Goal: Find specific page/section: Find specific page/section

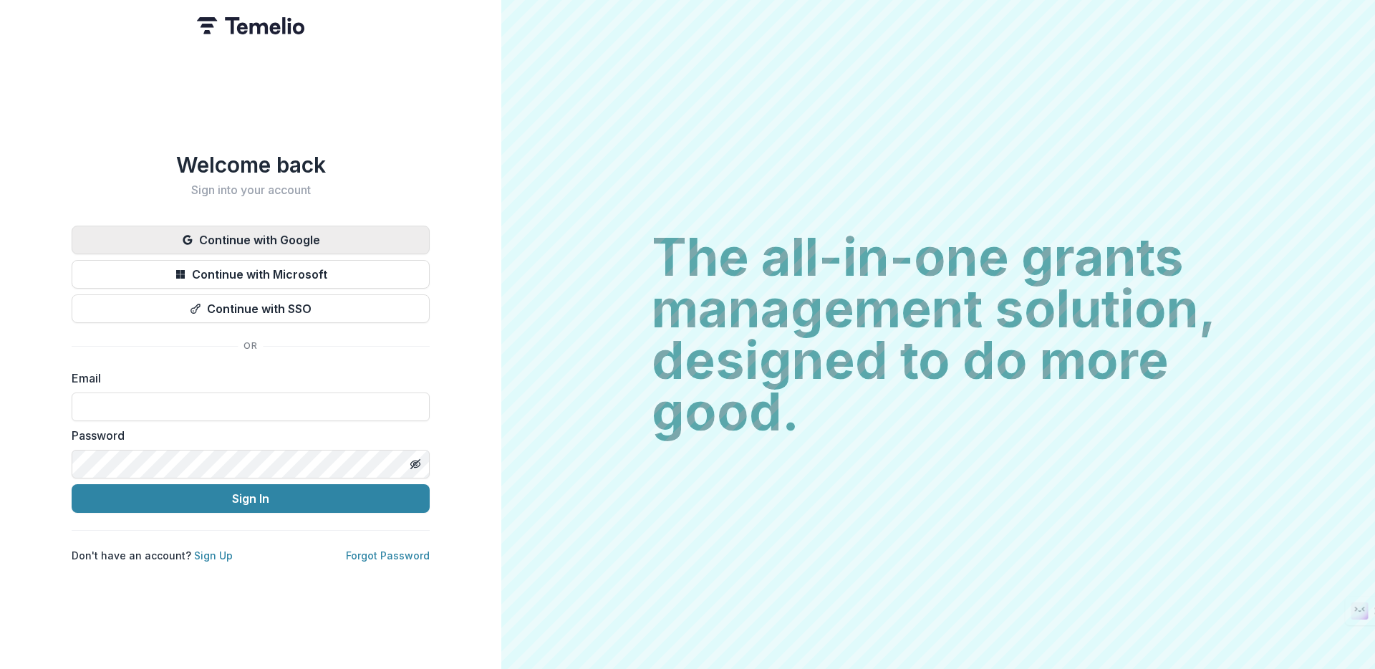
click at [341, 235] on button "Continue with Google" at bounding box center [251, 240] width 358 height 29
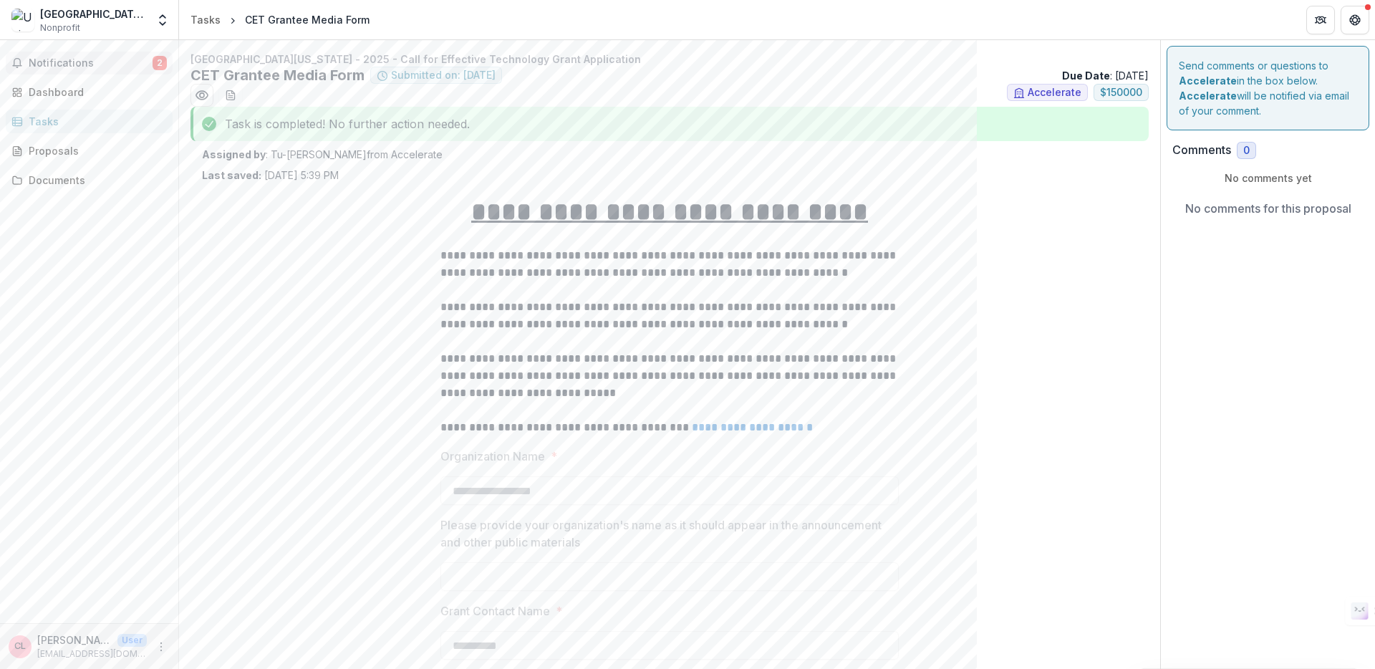
click at [81, 64] on span "Notifications" at bounding box center [91, 63] width 124 height 12
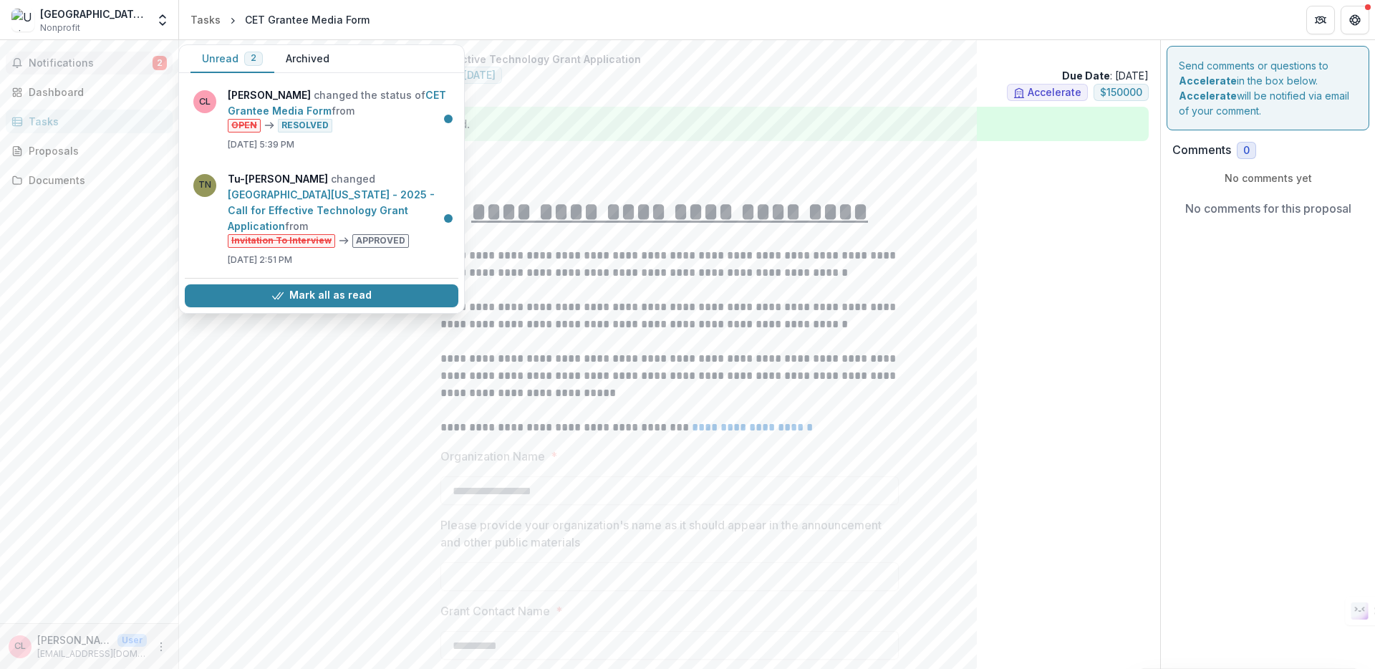
click at [539, 169] on div "Assigned by : [PERSON_NAME] from Accelerate Last saved: [DATE] 5:39 PM" at bounding box center [670, 165] width 936 height 36
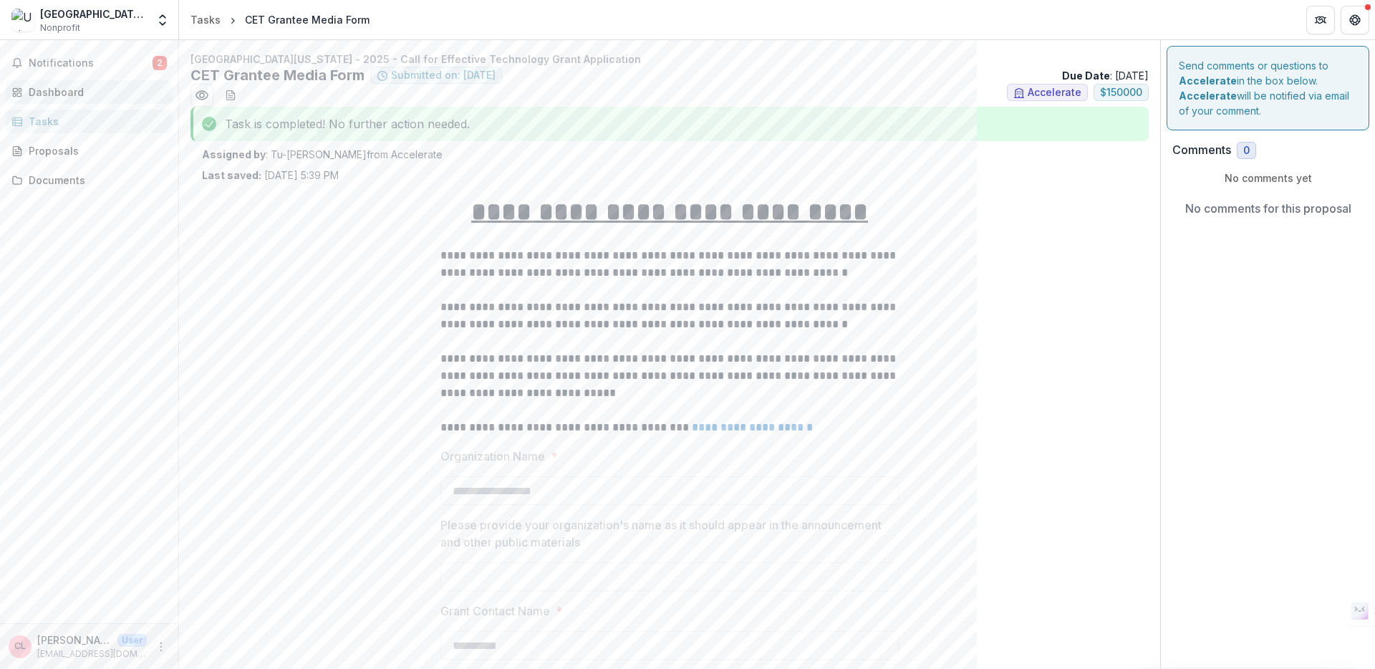
click at [59, 82] on link "Dashboard" at bounding box center [89, 92] width 167 height 24
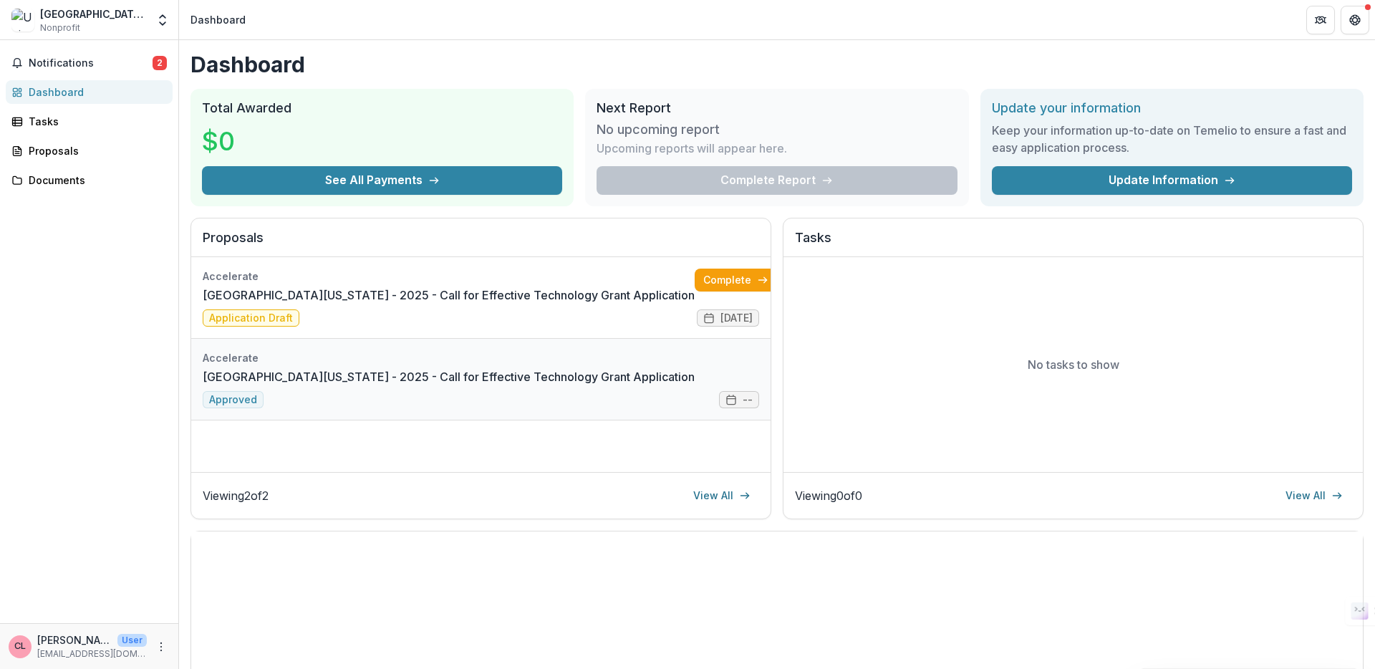
click at [528, 378] on link "[GEOGRAPHIC_DATA][US_STATE] - 2025 - Call for Effective Technology Grant Applic…" at bounding box center [449, 376] width 492 height 17
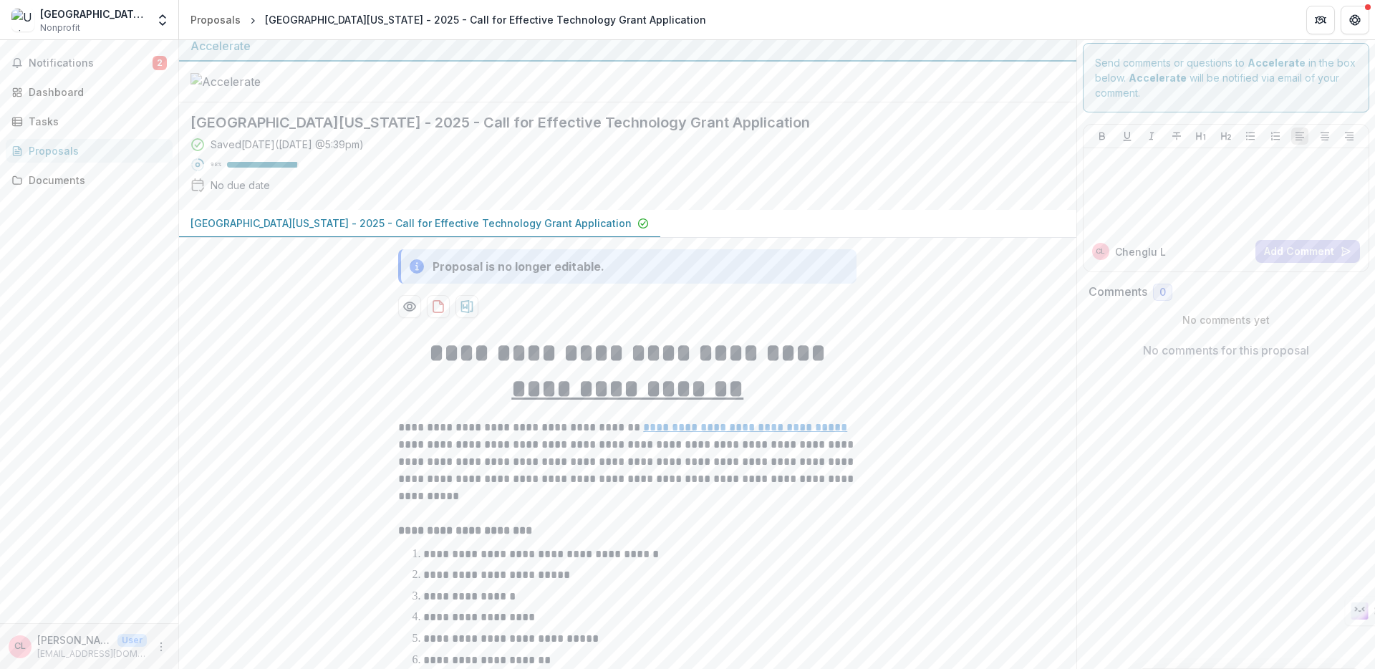
scroll to position [11, 0]
click at [71, 68] on span "Notifications" at bounding box center [91, 63] width 124 height 12
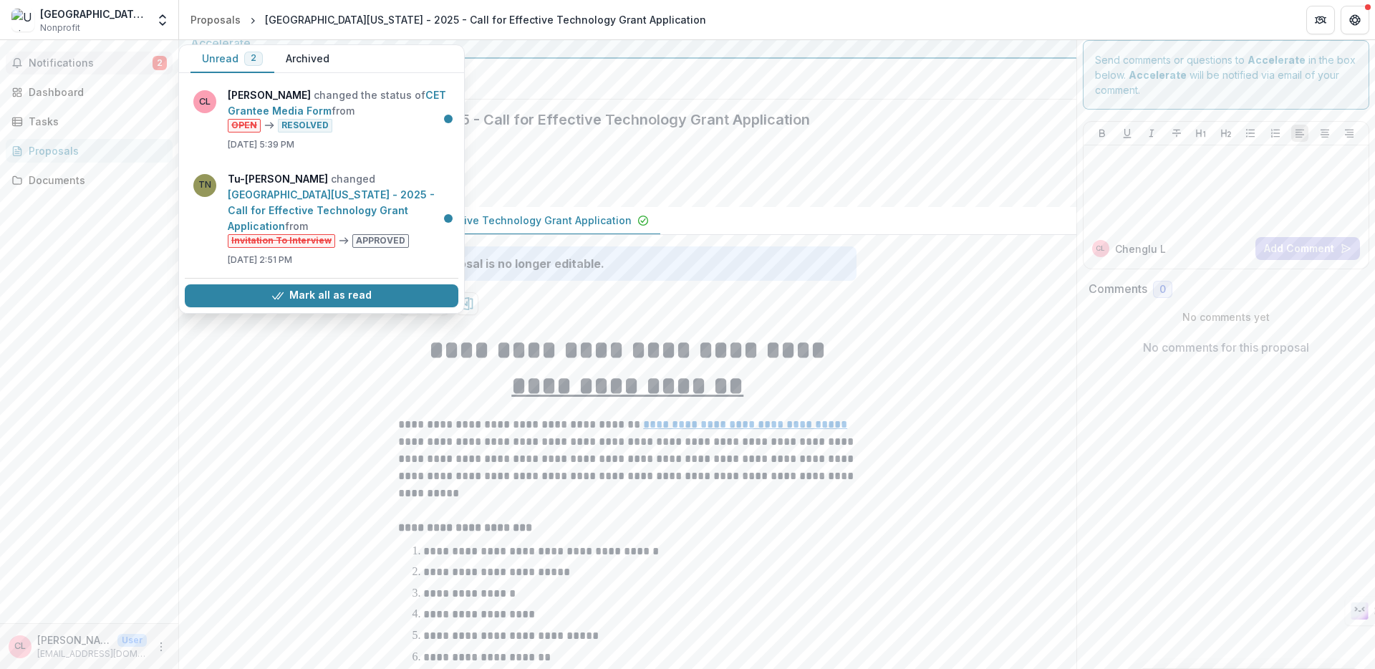
click at [294, 53] on button "Archived" at bounding box center [307, 59] width 67 height 28
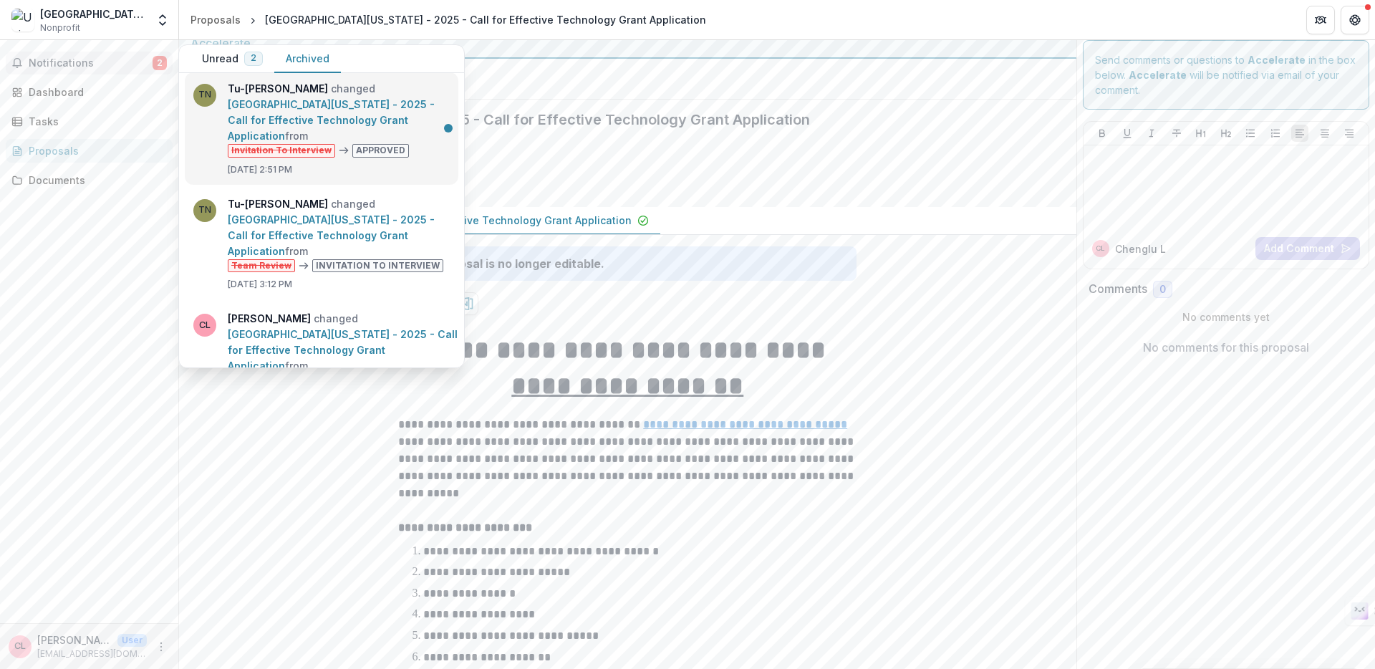
scroll to position [0, 0]
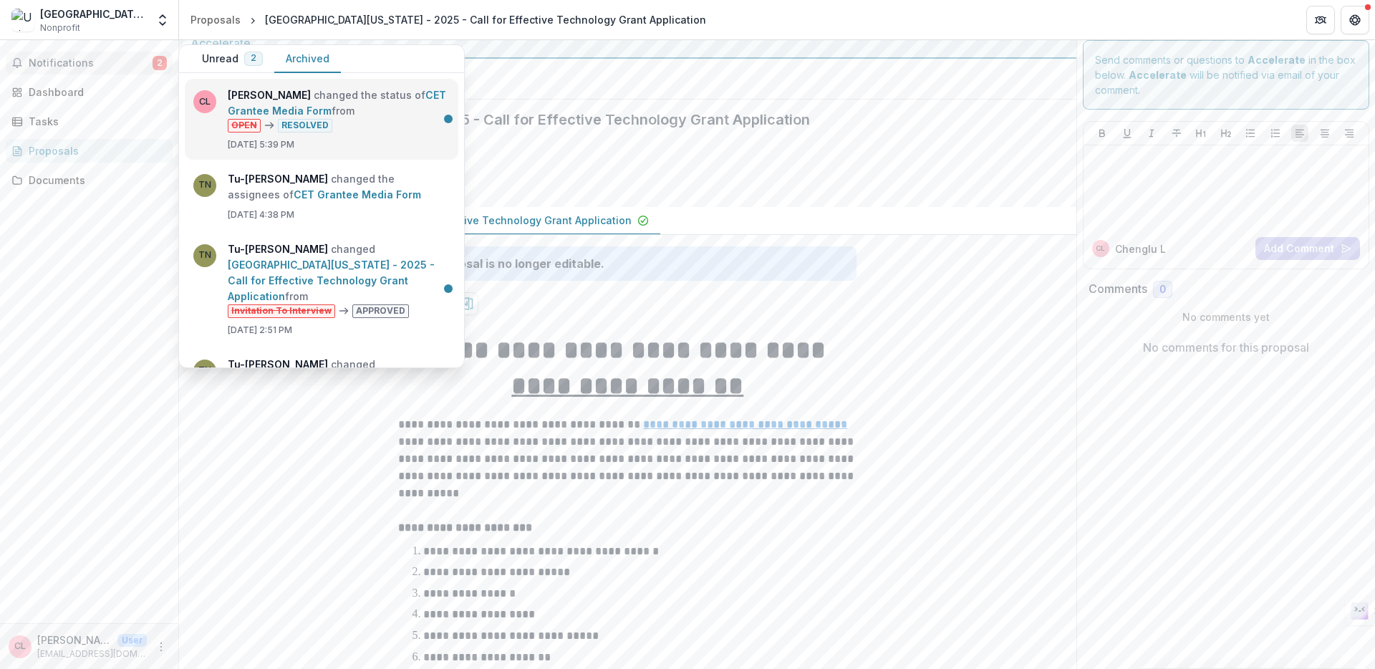
click at [384, 117] on link "CET Grantee Media Form" at bounding box center [337, 103] width 218 height 28
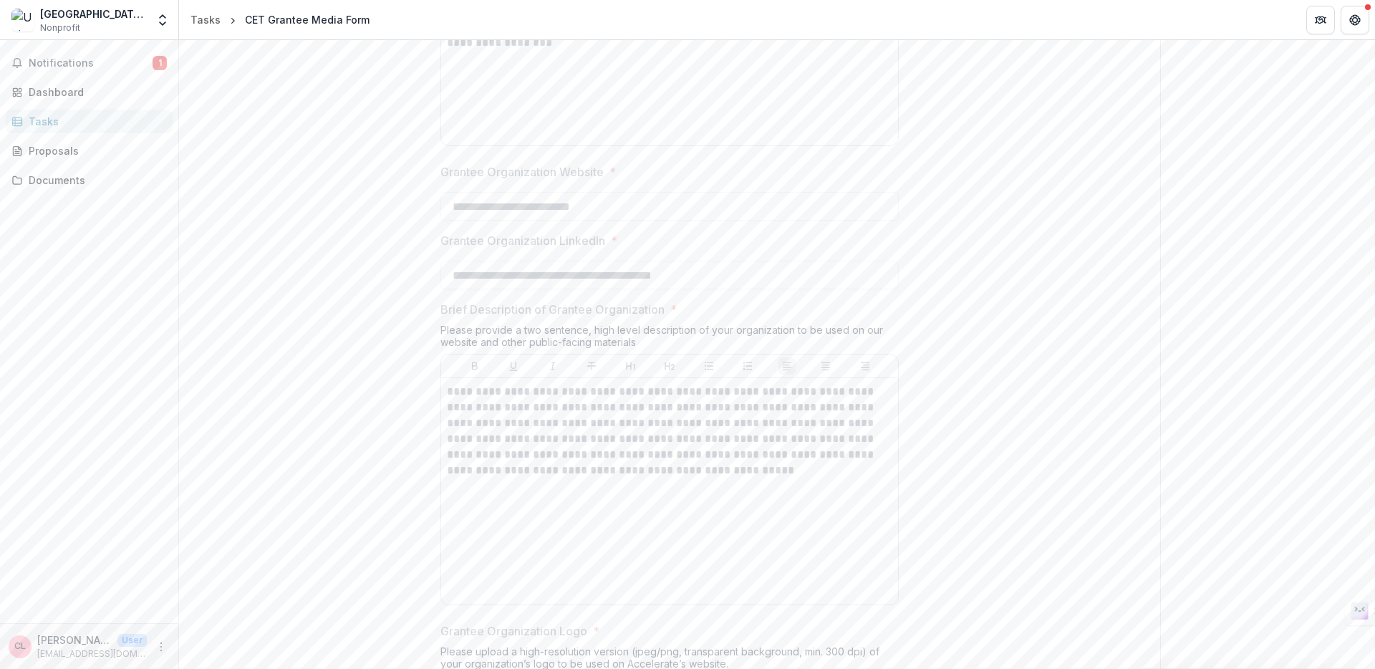
scroll to position [1588, 0]
